Goal: Information Seeking & Learning: Learn about a topic

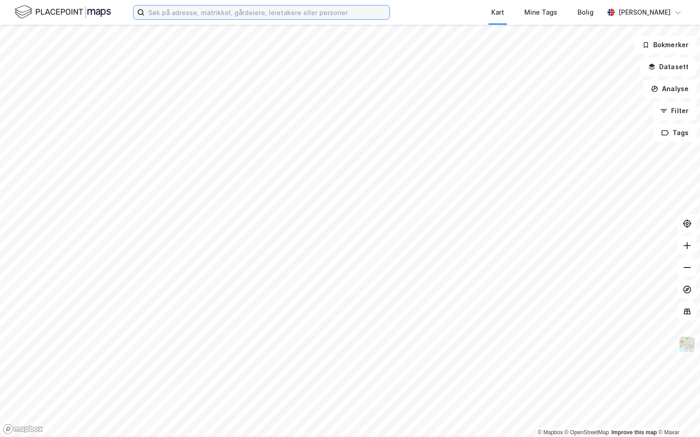
click at [166, 13] on input at bounding box center [266, 13] width 245 height 14
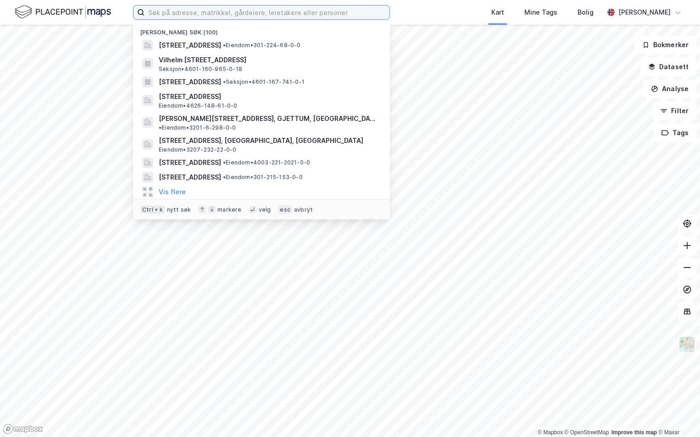
paste input "4219-64/156/0/0"
type input "4219-64/156/0/0"
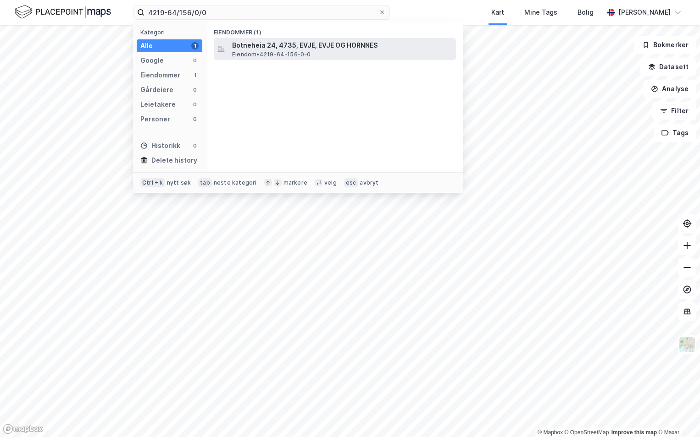
click at [270, 39] on div "Botneheia 24, 4735, EVJE, EVJE OG HORNNES Eiendom • 4219-64-156-0-0" at bounding box center [335, 49] width 242 height 22
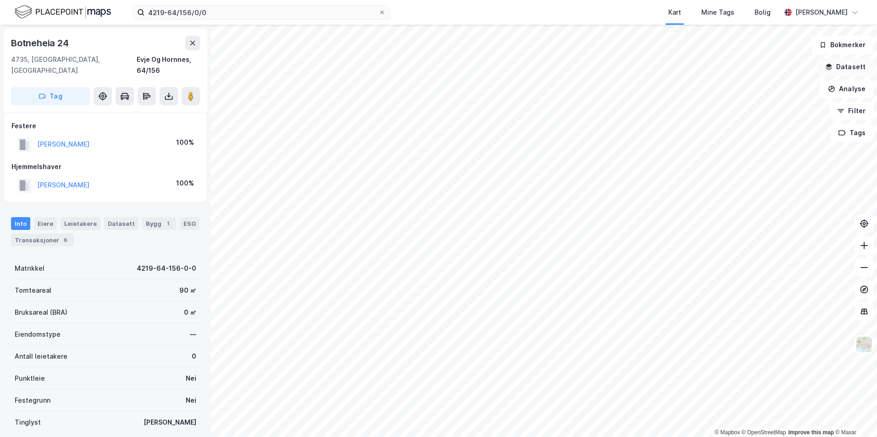
click at [699, 64] on button "Datasett" at bounding box center [845, 67] width 56 height 18
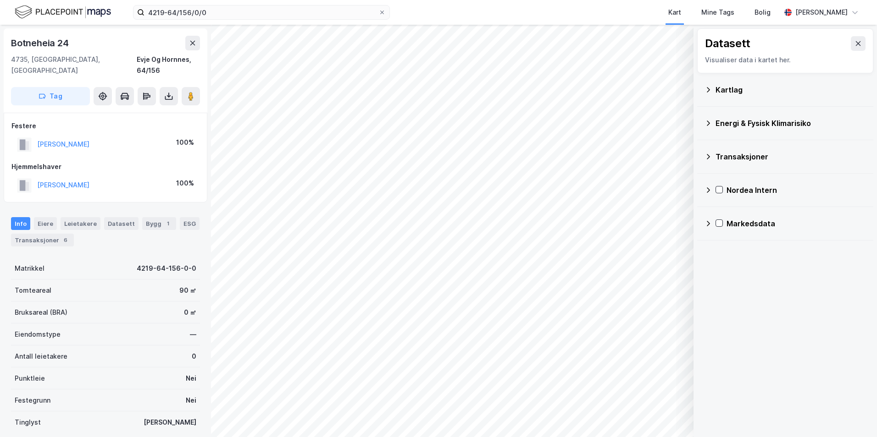
click at [699, 92] on icon at bounding box center [707, 89] width 7 height 7
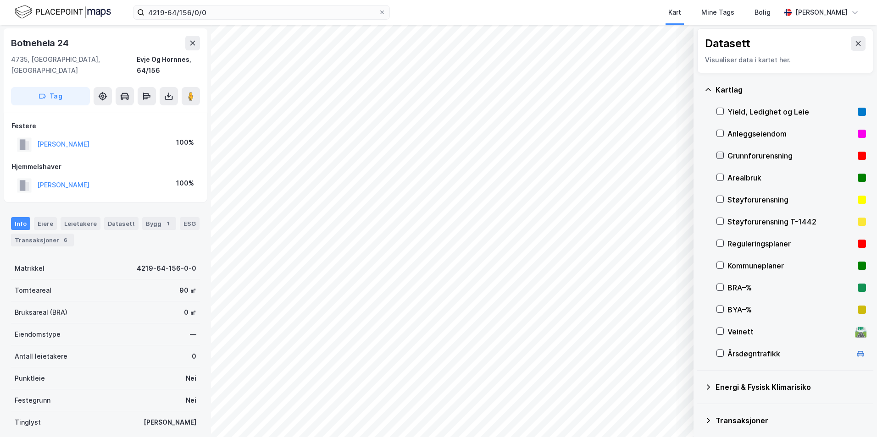
click at [699, 153] on icon at bounding box center [720, 155] width 6 height 6
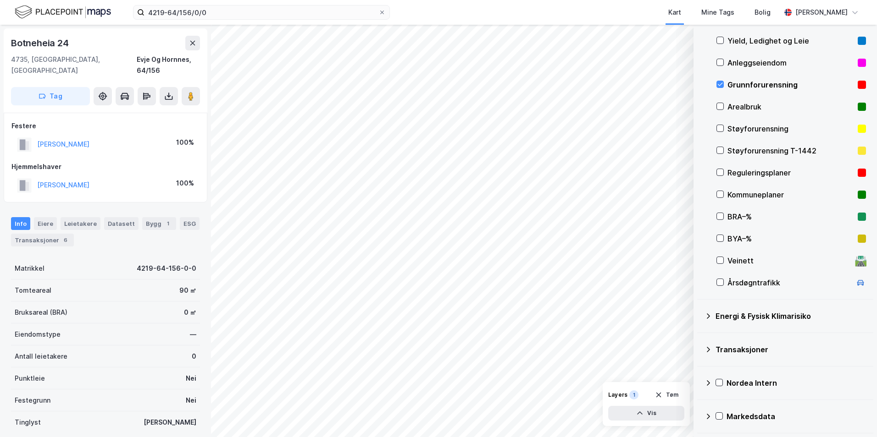
click at [699, 316] on icon at bounding box center [707, 316] width 7 height 7
click at [699, 340] on icon at bounding box center [731, 338] width 6 height 6
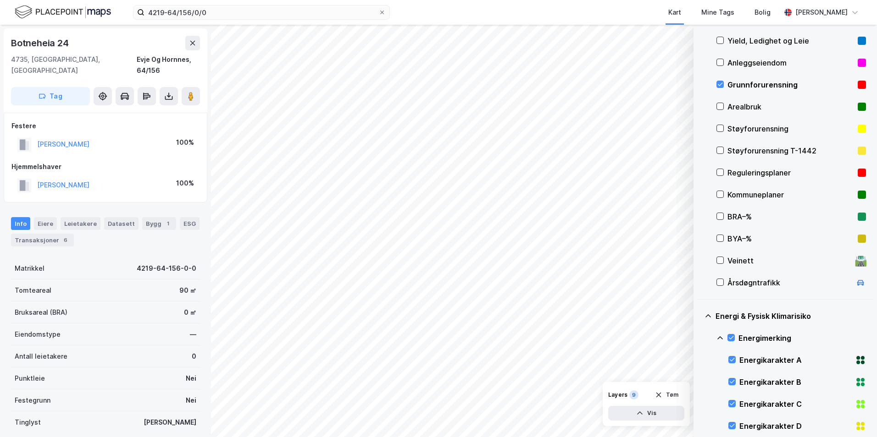
click at [699, 337] on icon at bounding box center [720, 338] width 6 height 3
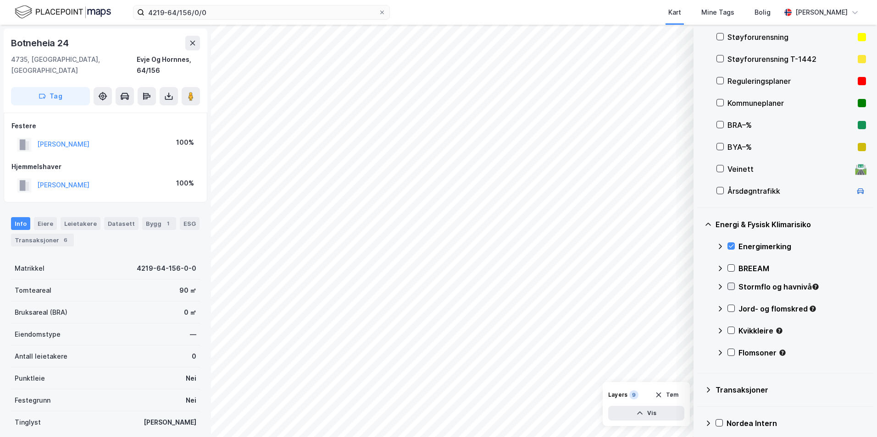
click at [699, 289] on icon at bounding box center [731, 286] width 6 height 6
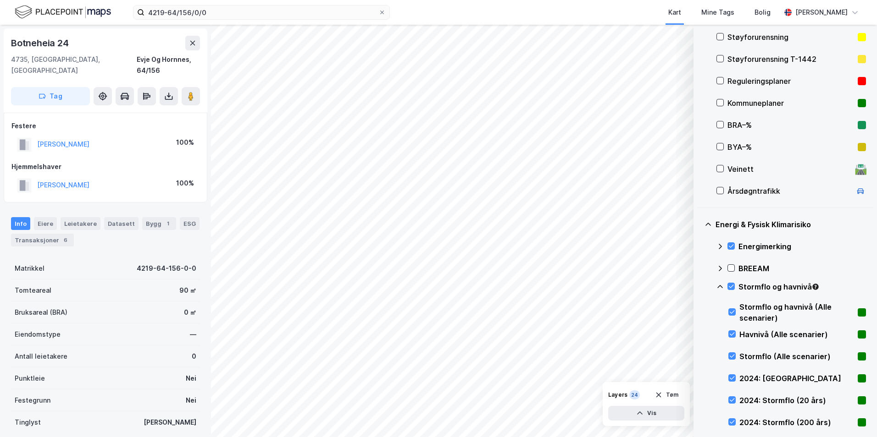
click at [699, 285] on icon at bounding box center [719, 286] width 7 height 7
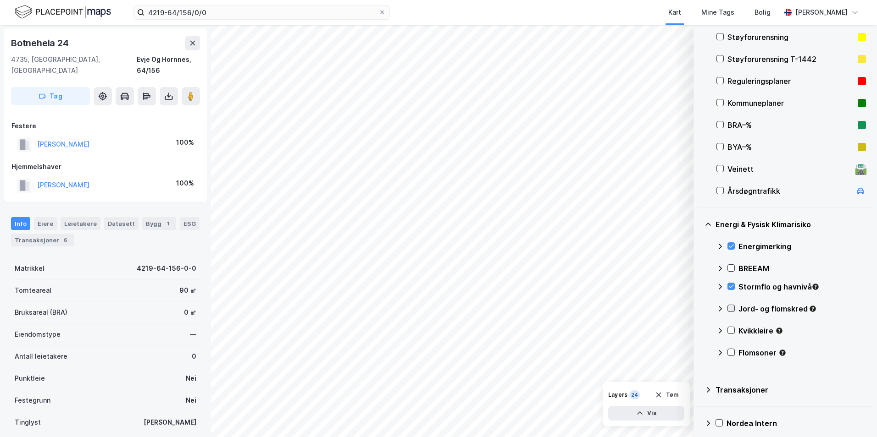
click at [699, 309] on icon at bounding box center [731, 308] width 6 height 6
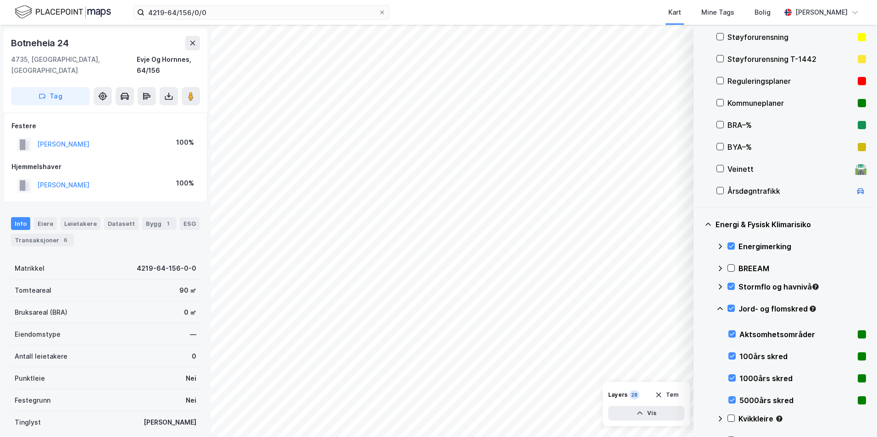
click at [699, 309] on icon at bounding box center [719, 308] width 7 height 7
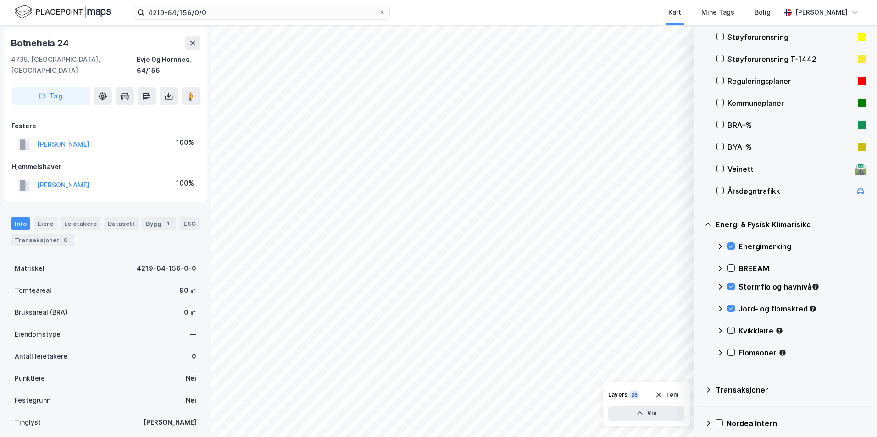
click at [699, 332] on icon at bounding box center [731, 330] width 5 height 3
click at [699, 331] on icon at bounding box center [720, 330] width 6 height 3
click at [699, 353] on icon at bounding box center [731, 352] width 6 height 6
click at [699, 353] on icon at bounding box center [719, 352] width 7 height 7
